Goal: Find specific page/section: Find specific page/section

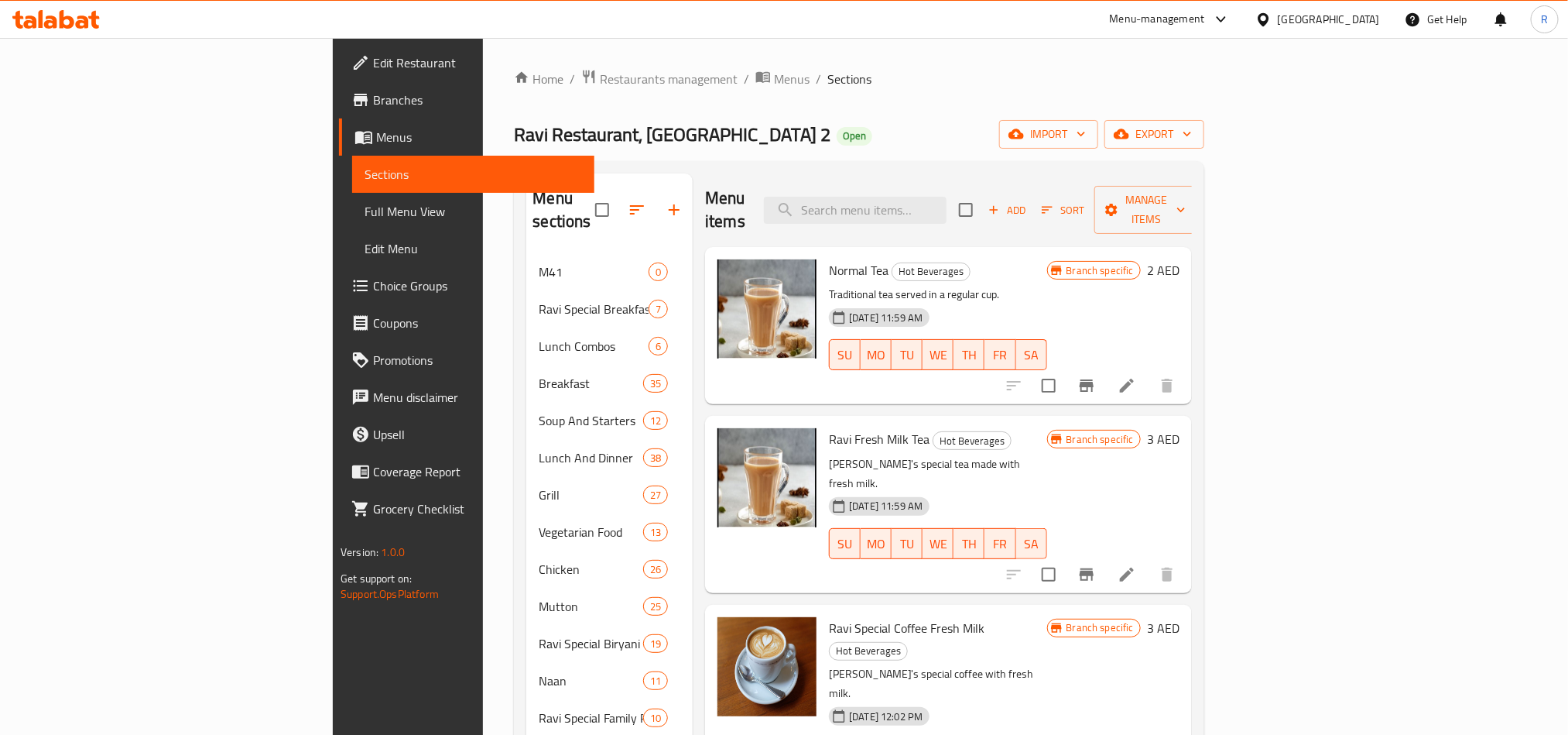
click at [1315, 19] on div "[GEOGRAPHIC_DATA]" at bounding box center [1329, 20] width 102 height 17
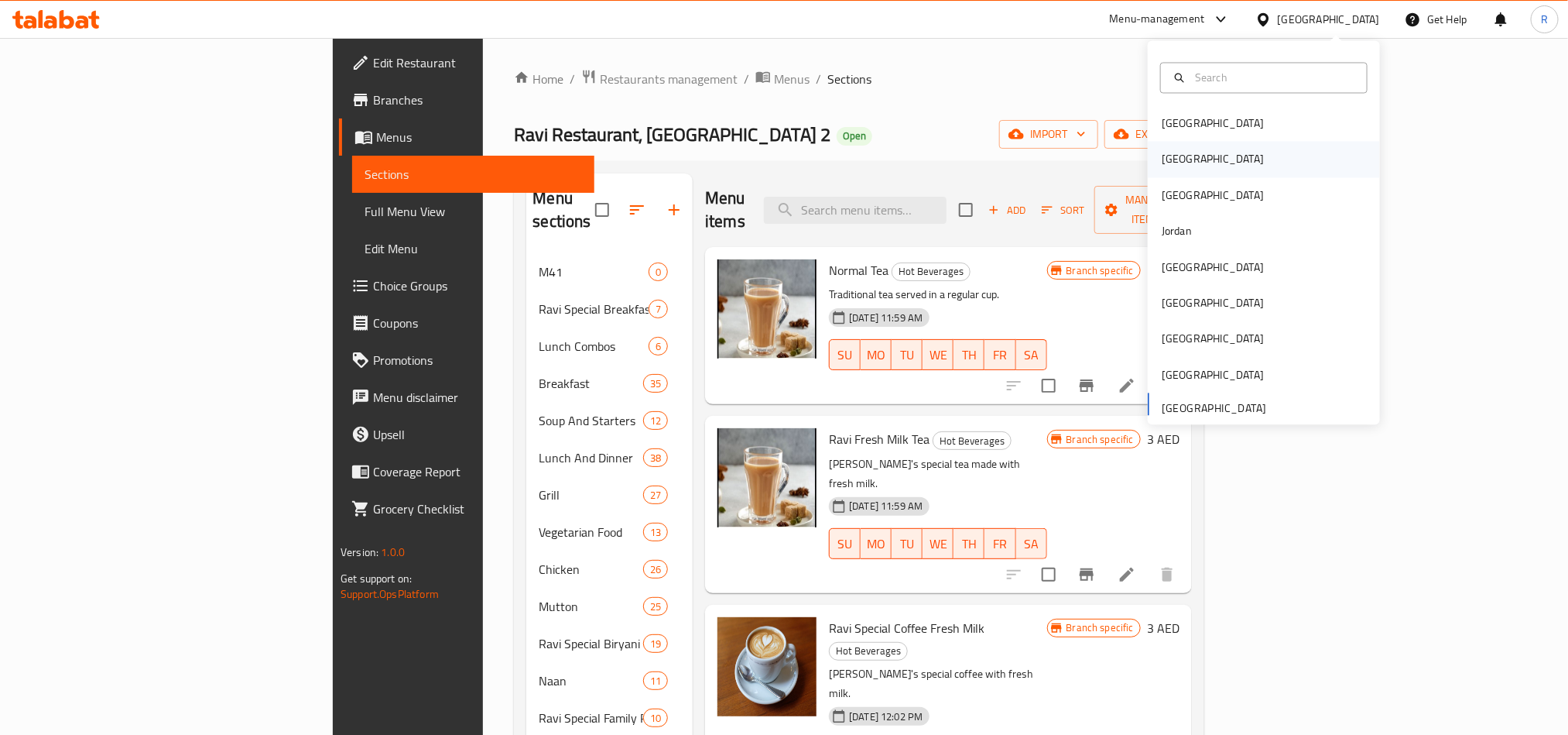
click at [1198, 154] on div "[GEOGRAPHIC_DATA]" at bounding box center [1264, 159] width 232 height 35
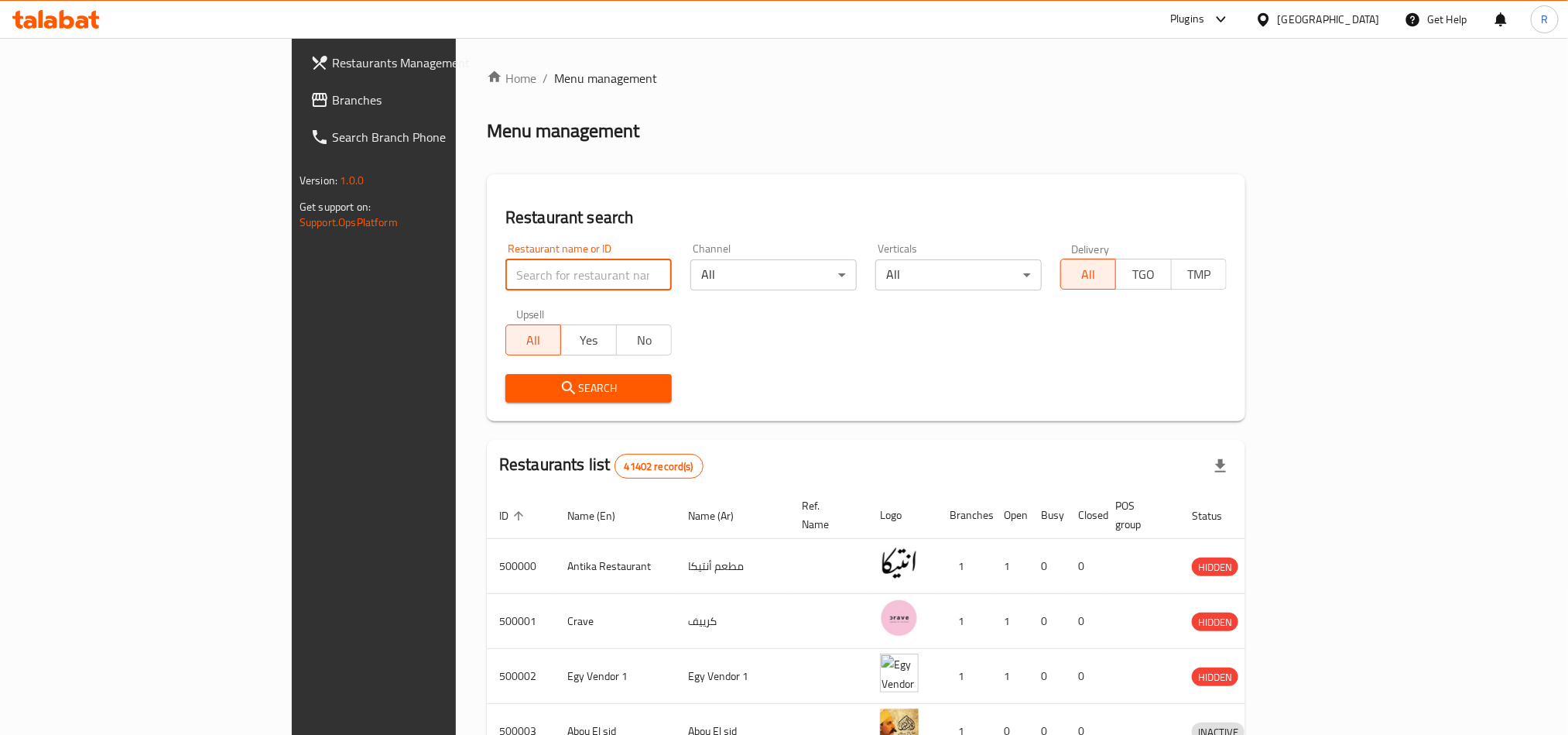
paste input "698788"
type input "698788"
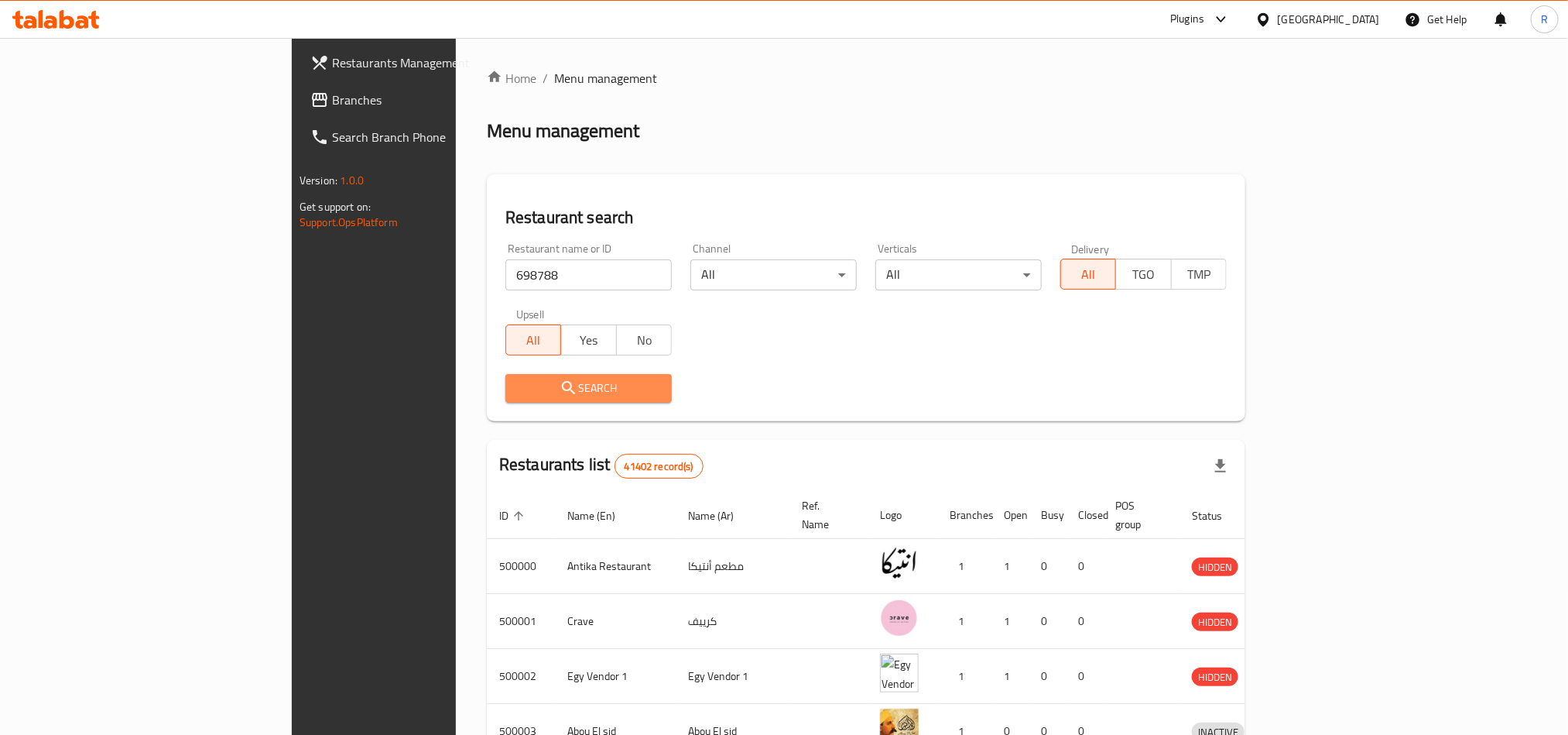
click at [518, 386] on span "Search" at bounding box center [589, 388] width 142 height 20
